Goal: Find specific fact: Find specific fact

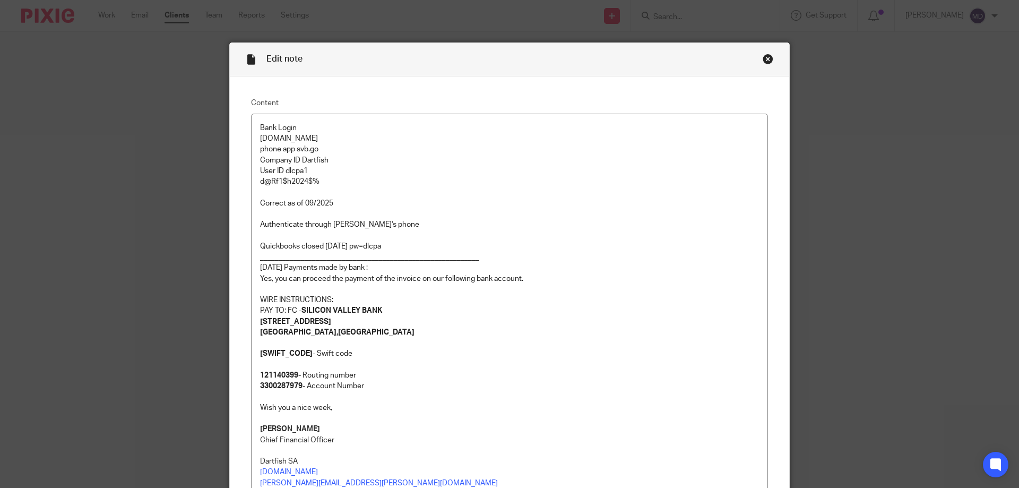
click at [763, 57] on div "Close this dialog window" at bounding box center [768, 59] width 11 height 11
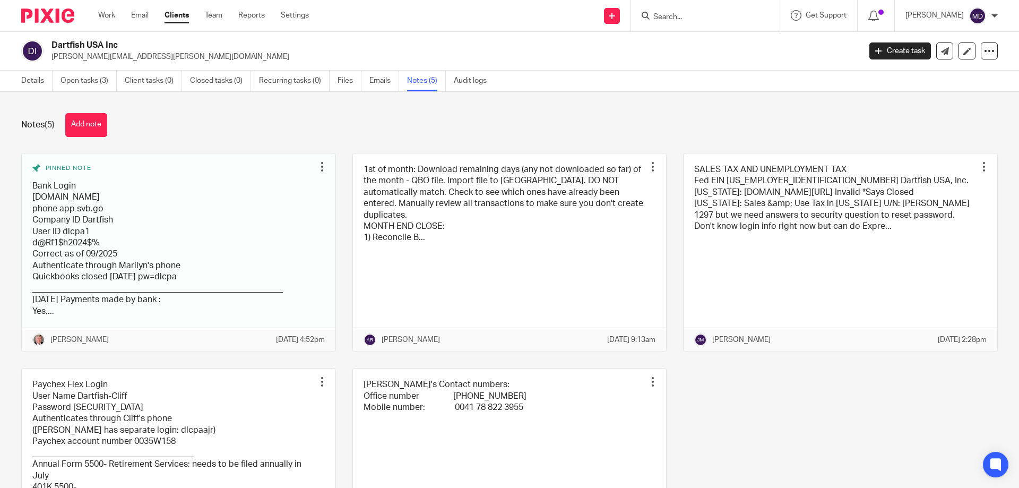
click at [687, 17] on input "Search" at bounding box center [700, 18] width 96 height 10
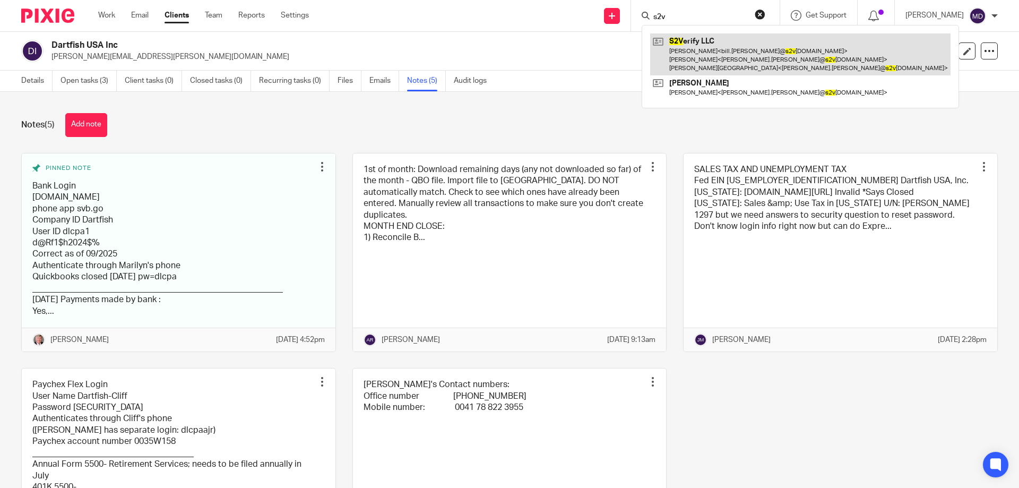
type input "s2v"
click at [694, 45] on link at bounding box center [800, 54] width 300 height 42
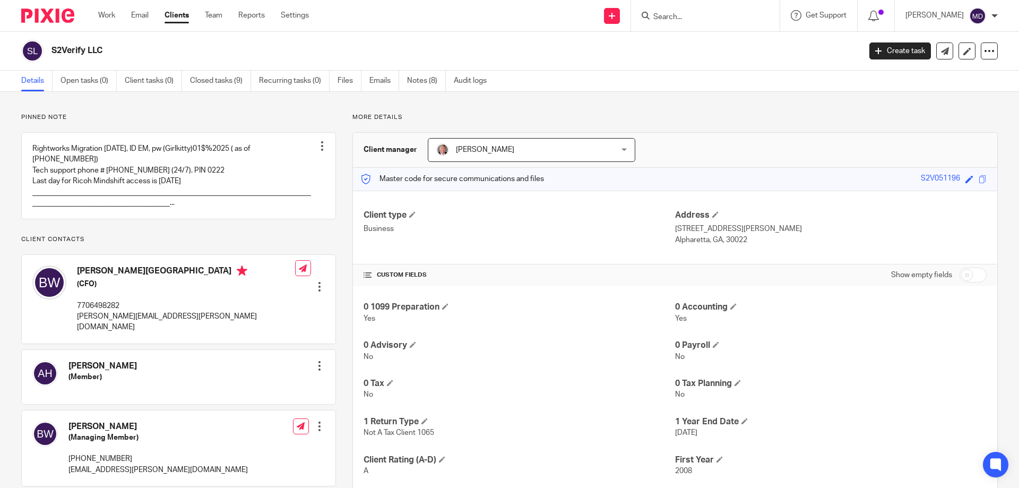
click at [685, 16] on input "Search" at bounding box center [700, 18] width 96 height 10
click at [413, 82] on link "Notes (8)" at bounding box center [426, 81] width 39 height 21
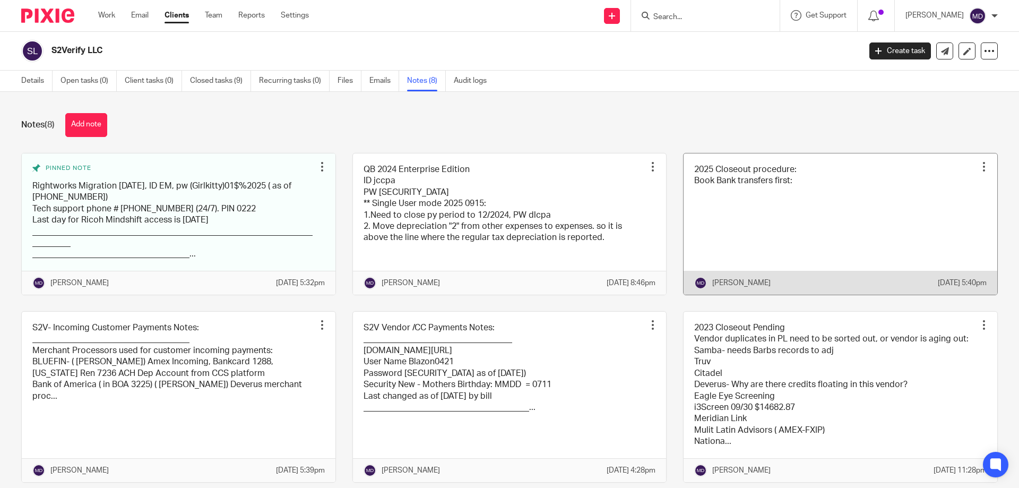
click at [881, 185] on link at bounding box center [840, 223] width 314 height 141
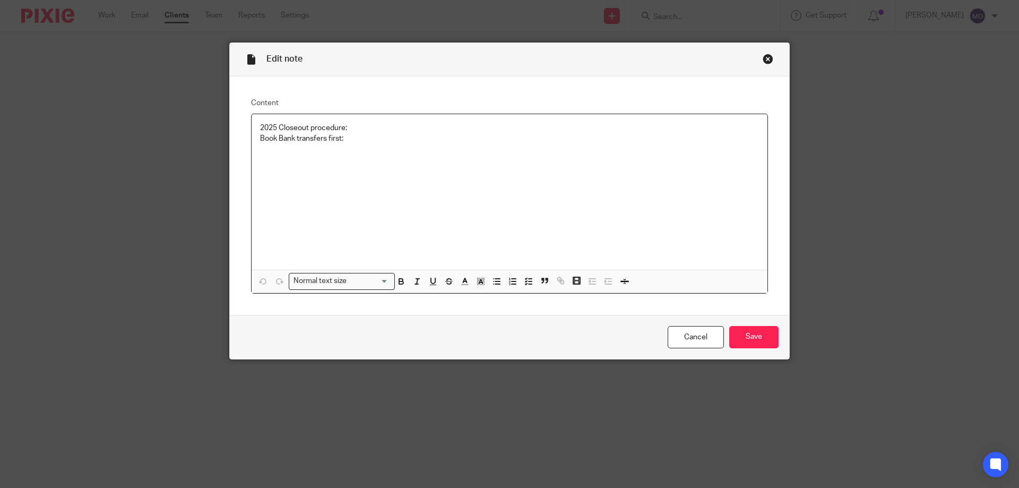
click at [763, 57] on div "Close this dialog window" at bounding box center [768, 59] width 11 height 11
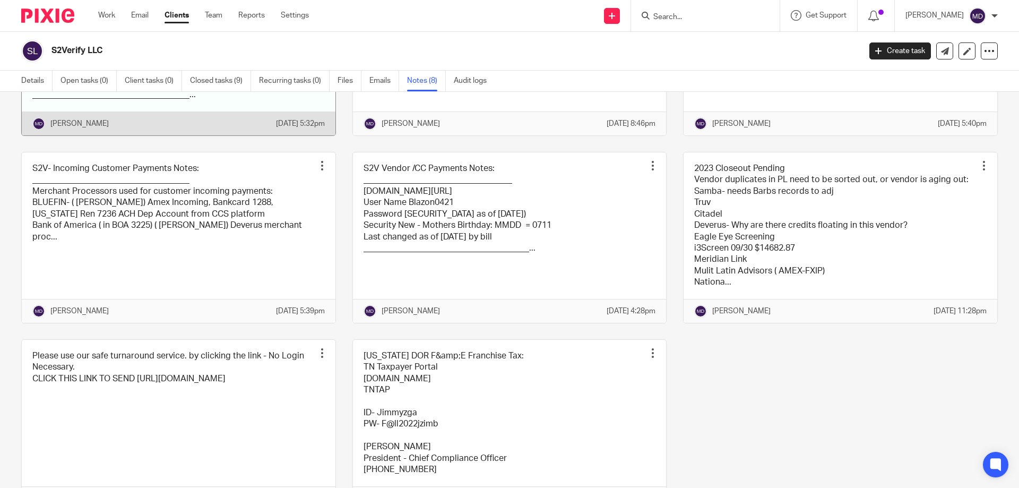
scroll to position [253, 0]
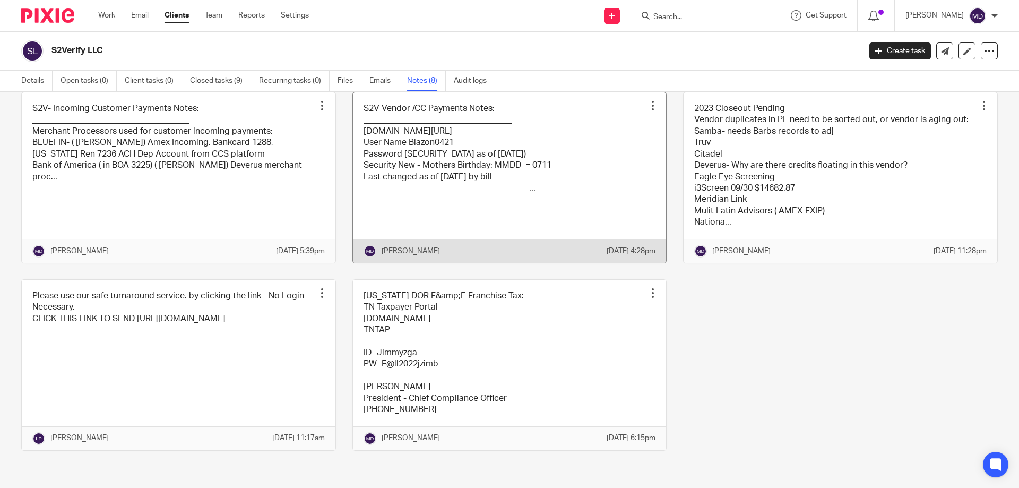
click at [466, 146] on link at bounding box center [510, 177] width 314 height 170
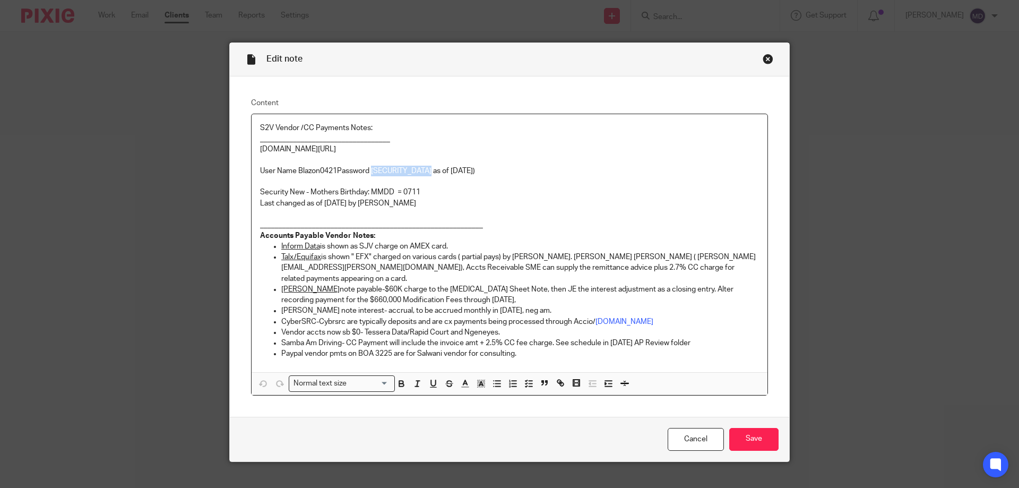
drag, startPoint x: 431, startPoint y: 171, endPoint x: 370, endPoint y: 171, distance: 61.6
click at [370, 171] on p "[DOMAIN_NAME][URL] User Name Blazon0421 Password [SECURITY_DATA] as of [DATE])" at bounding box center [509, 160] width 499 height 32
copy p "Summertime2025!"
click at [597, 231] on p "Accounts Payable Vendor Notes:" at bounding box center [509, 235] width 499 height 11
drag, startPoint x: 431, startPoint y: 169, endPoint x: 370, endPoint y: 169, distance: 61.6
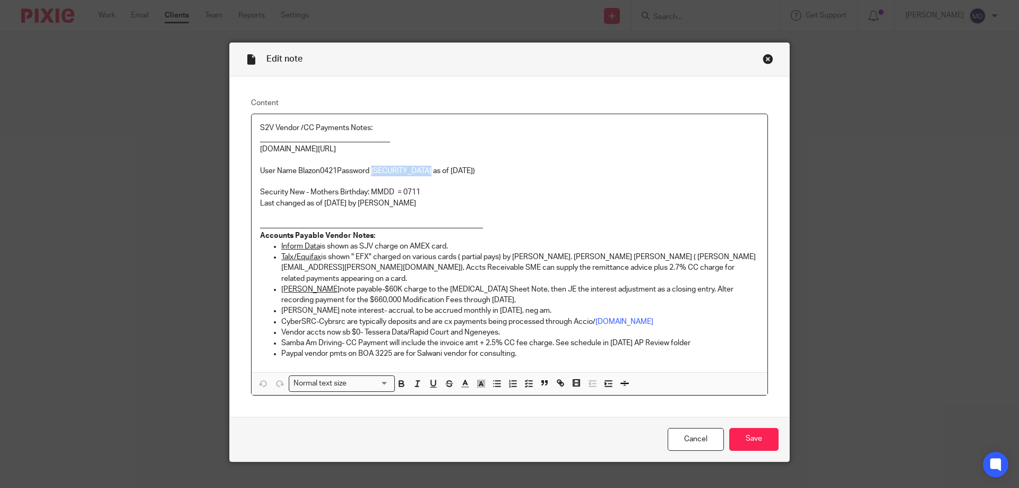
click at [370, 169] on p "[DOMAIN_NAME][URL] User Name Blazon0421 Password [SECURITY_DATA] as of [DATE])" at bounding box center [509, 160] width 499 height 32
copy p "Summertime2025!"
